Goal: Task Accomplishment & Management: Use online tool/utility

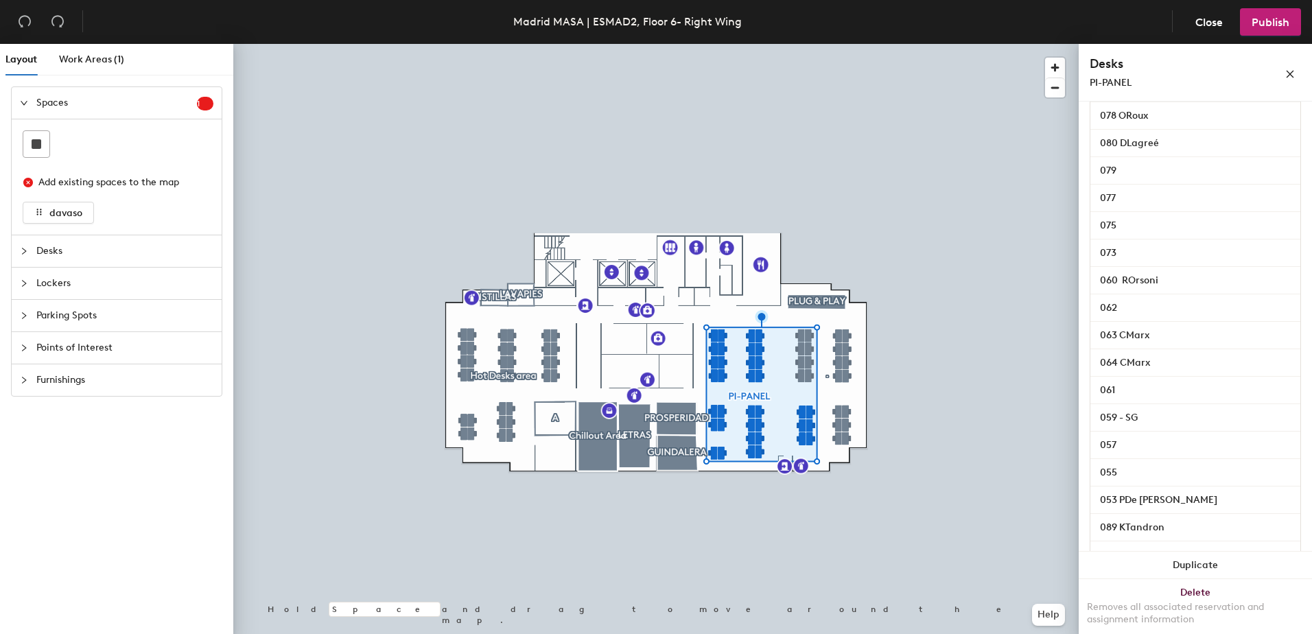
scroll to position [666, 0]
click at [1138, 397] on input "061" at bounding box center [1195, 386] width 204 height 19
click at [1136, 397] on input "061" at bounding box center [1195, 386] width 204 height 19
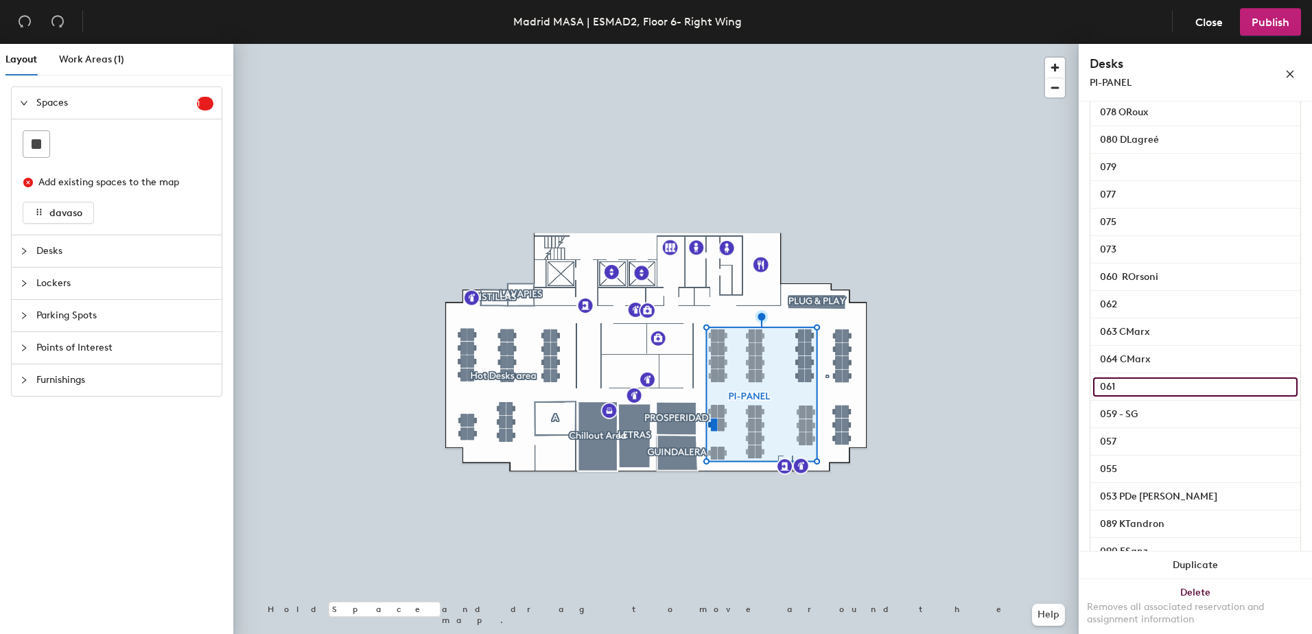
paste input "[PERSON_NAME]"
type input "061 [PERSON_NAME]"
click at [1133, 314] on input "062" at bounding box center [1195, 304] width 204 height 19
click at [1131, 314] on input "062" at bounding box center [1195, 304] width 204 height 19
paste input "[PERSON_NAME]"
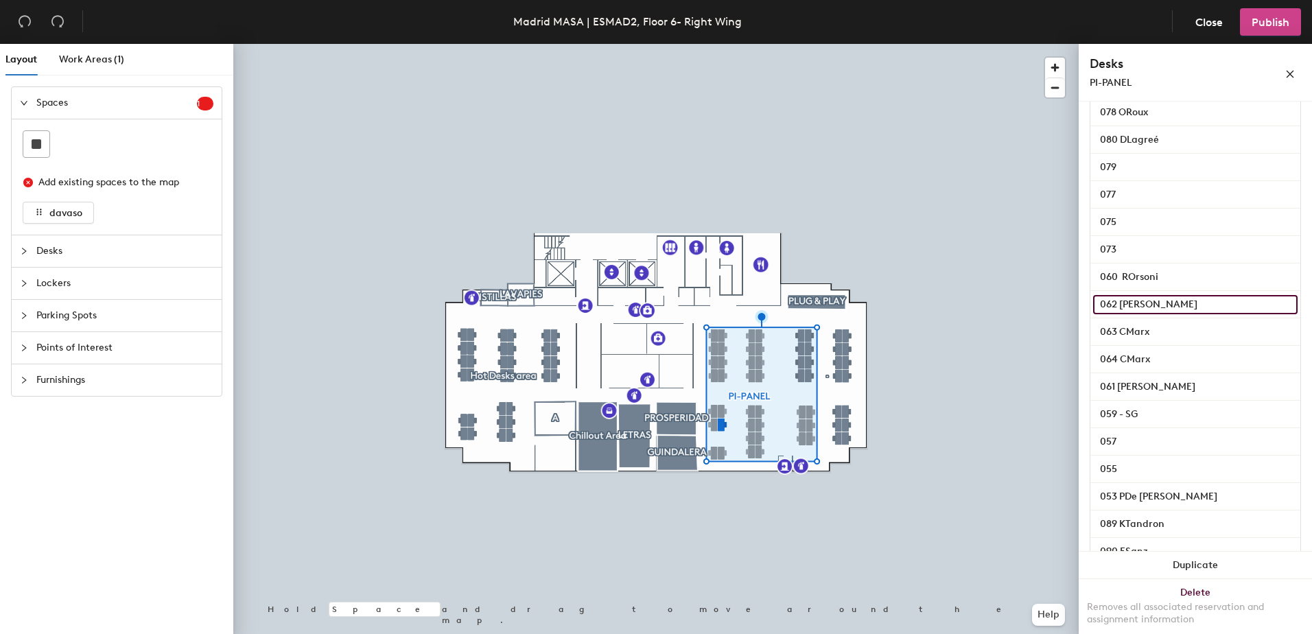
type input "062 [PERSON_NAME]"
click at [1277, 19] on span "Publish" at bounding box center [1271, 22] width 38 height 13
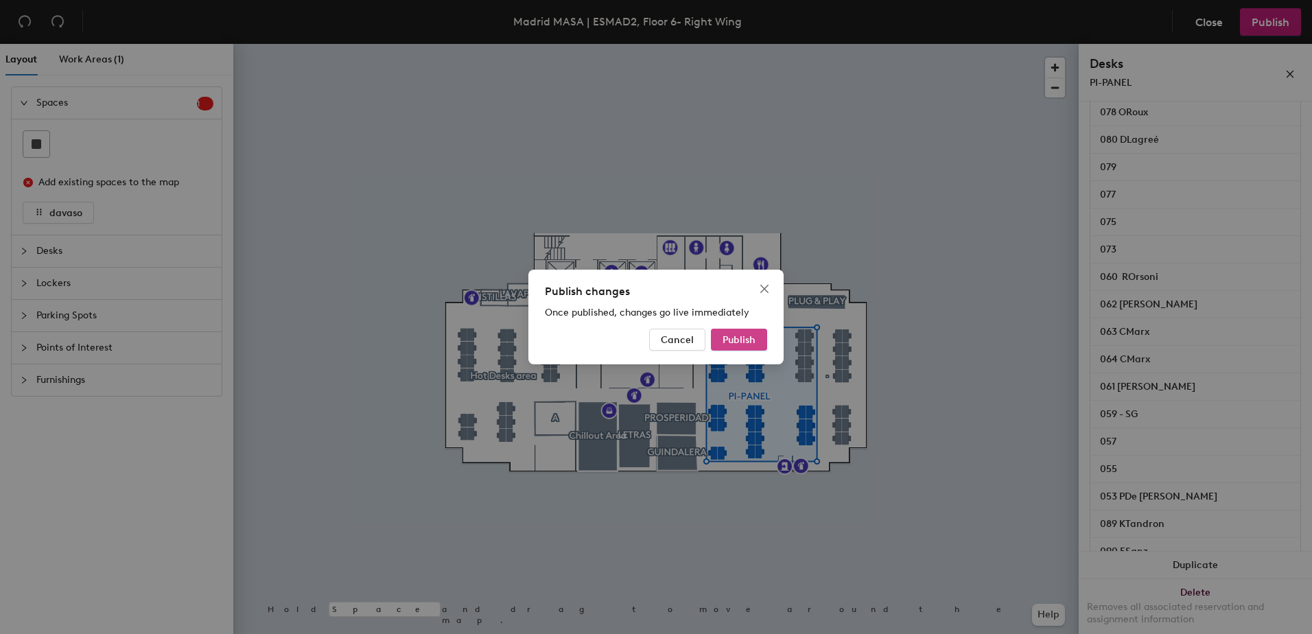
click at [746, 340] on span "Publish" at bounding box center [739, 340] width 33 height 12
